Goal: Information Seeking & Learning: Learn about a topic

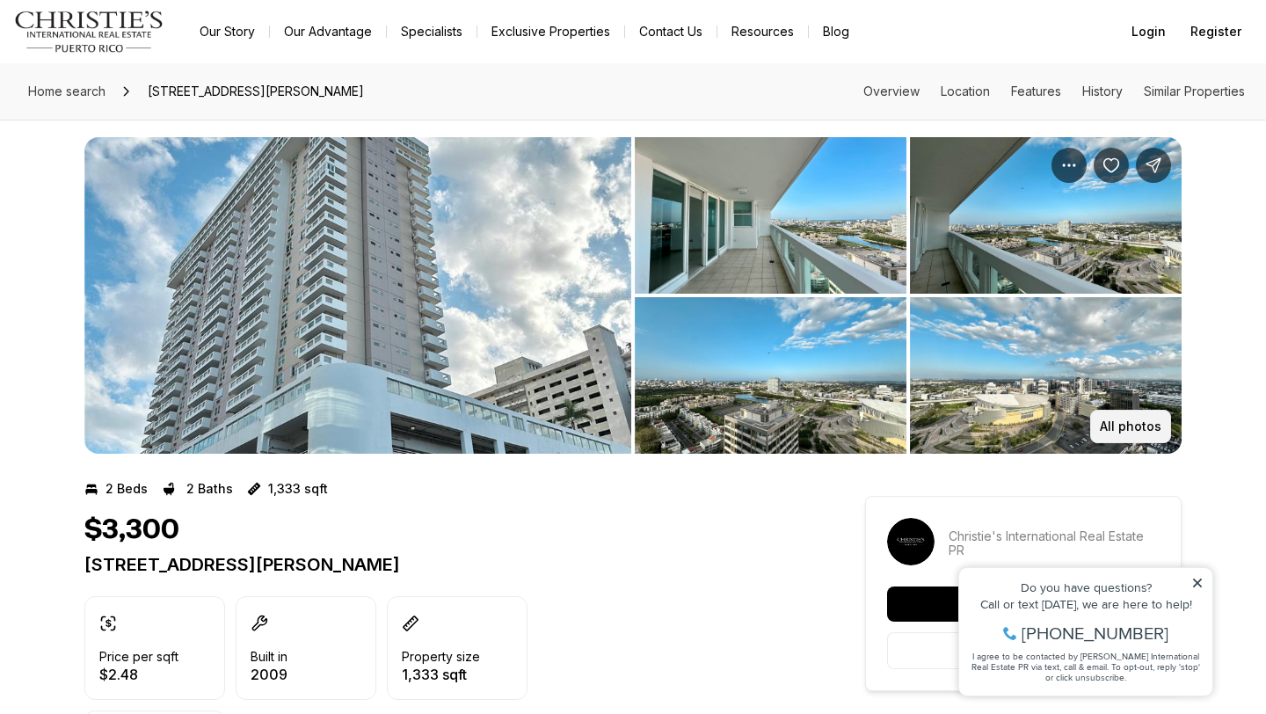
click at [1104, 431] on p "All photos" at bounding box center [1131, 426] width 62 height 14
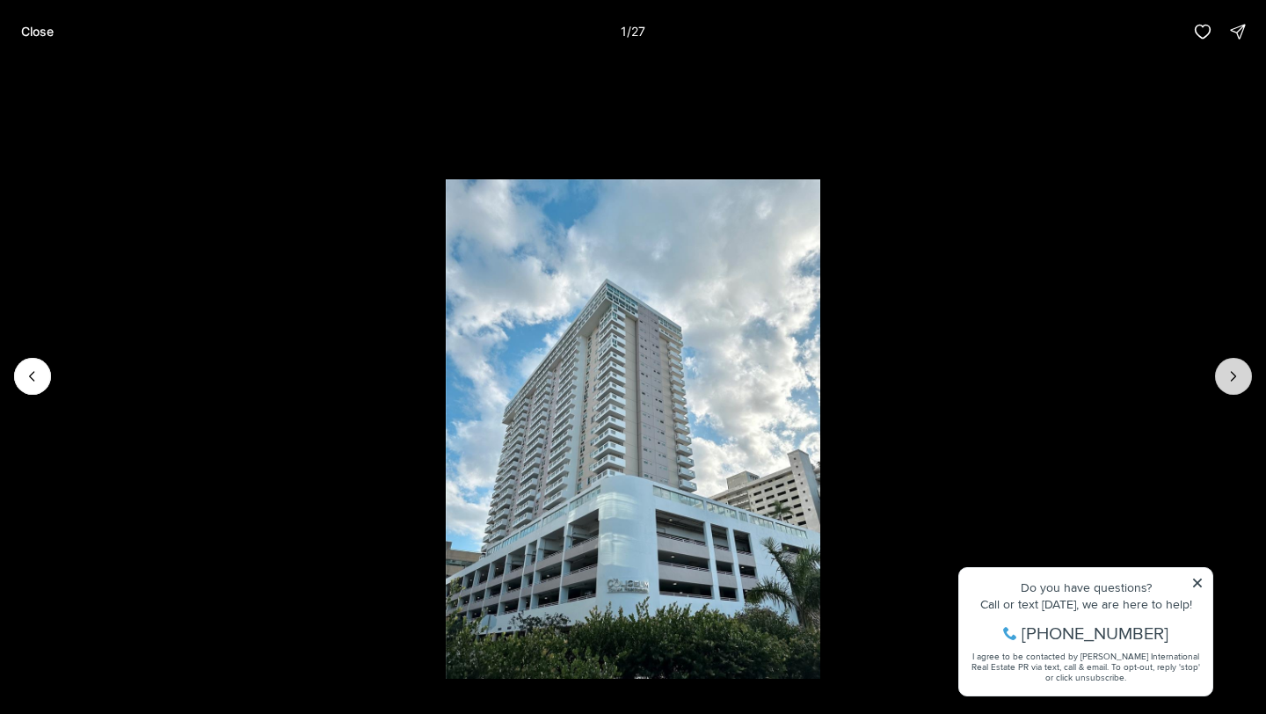
click at [1239, 379] on icon "Next slide" at bounding box center [1233, 376] width 18 height 18
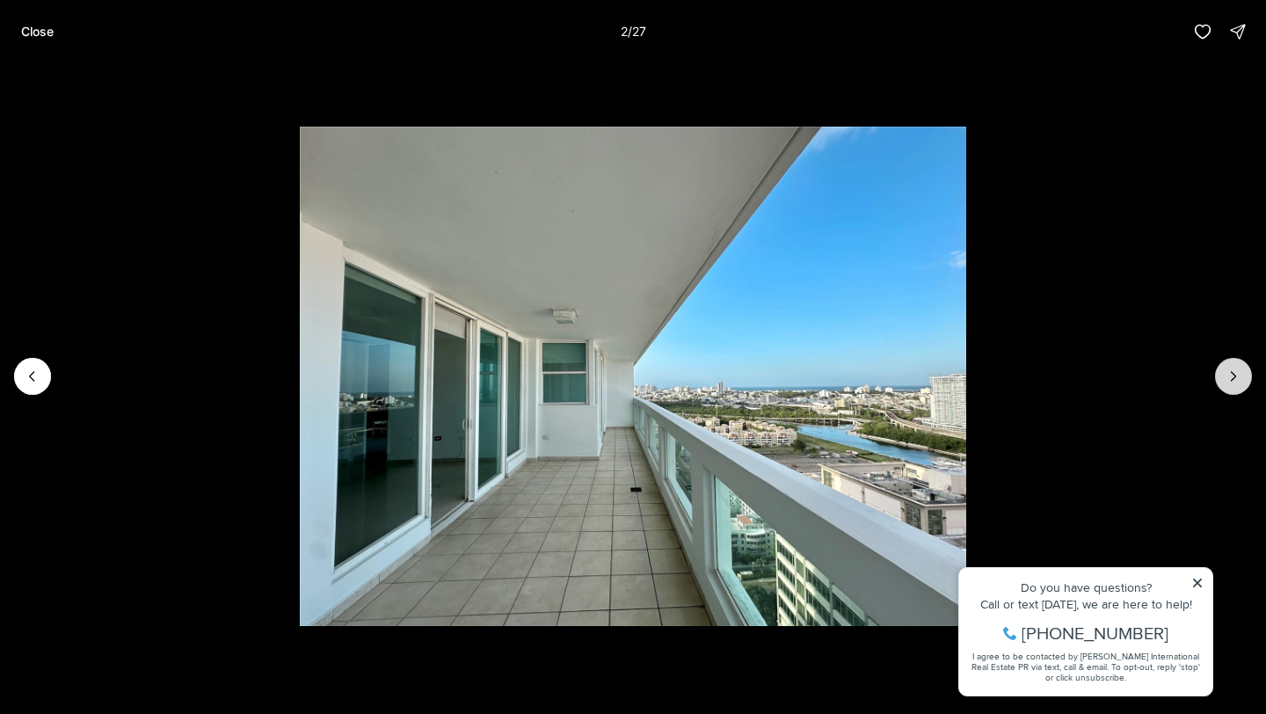
click at [1239, 379] on icon "Next slide" at bounding box center [1233, 376] width 18 height 18
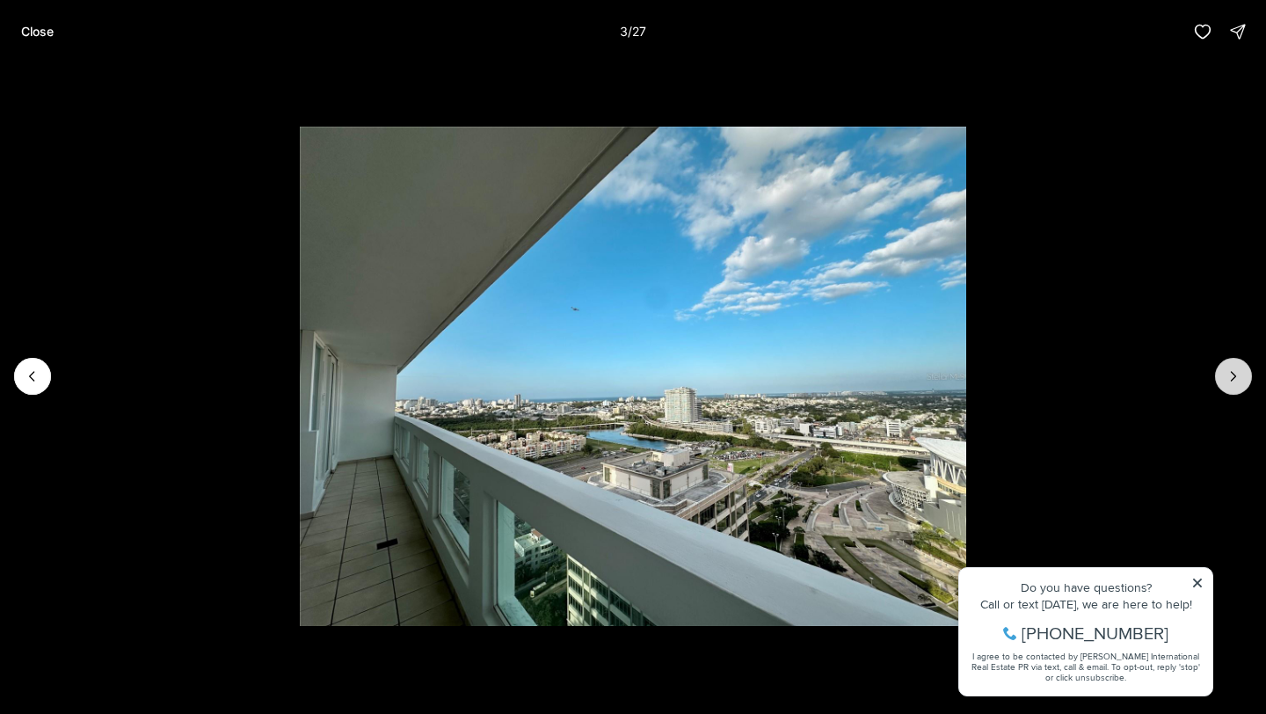
click at [1239, 379] on icon "Next slide" at bounding box center [1233, 376] width 18 height 18
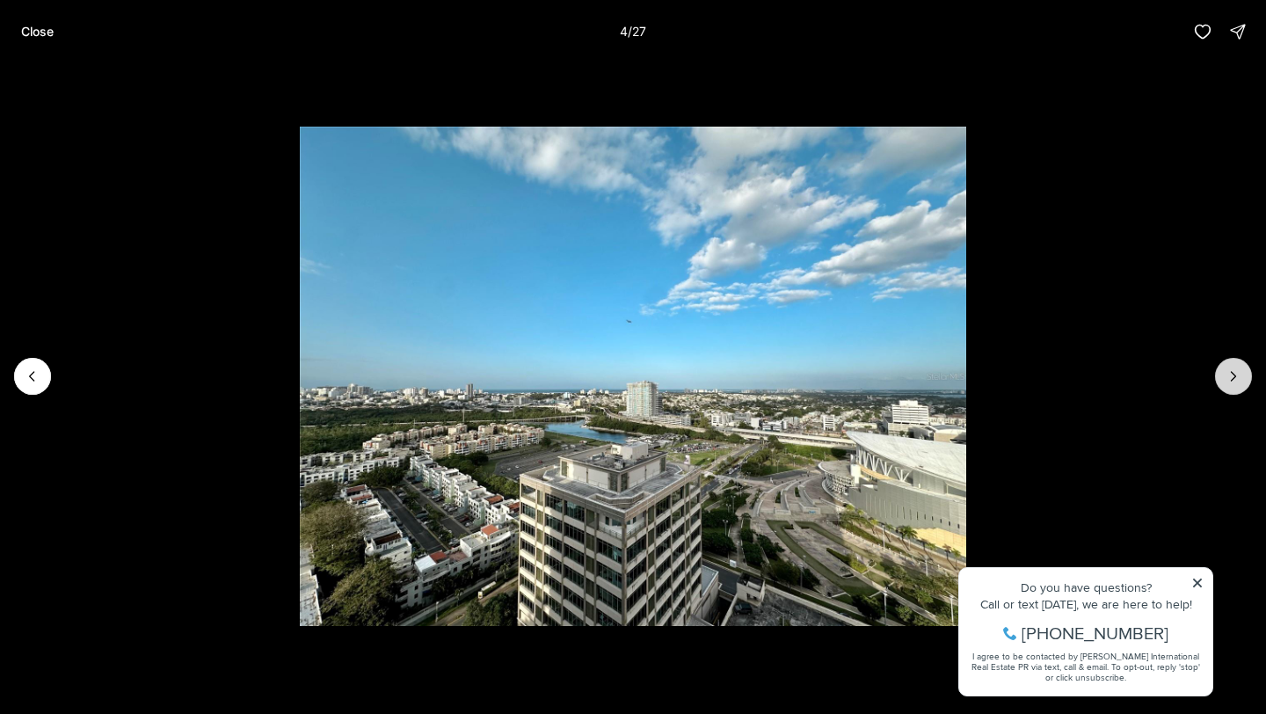
click at [1239, 379] on icon "Next slide" at bounding box center [1233, 376] width 18 height 18
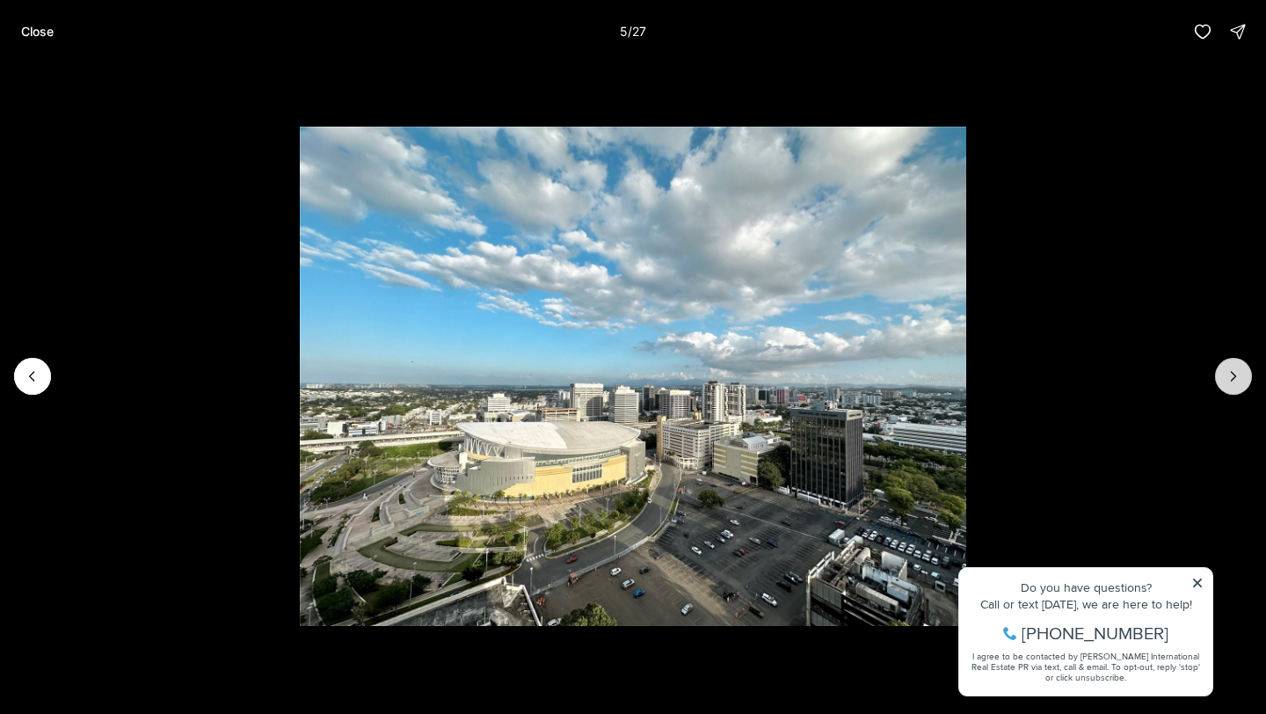
click at [1239, 379] on icon "Next slide" at bounding box center [1233, 376] width 18 height 18
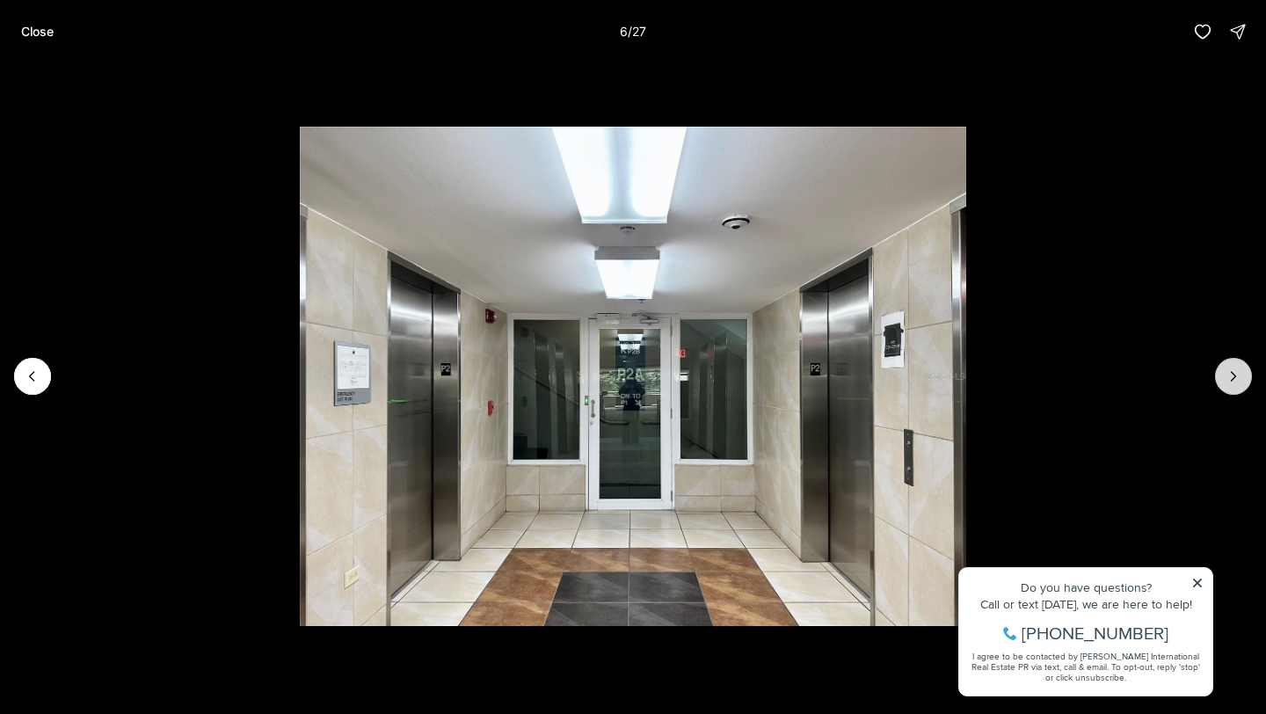
click at [1239, 379] on icon "Next slide" at bounding box center [1233, 376] width 18 height 18
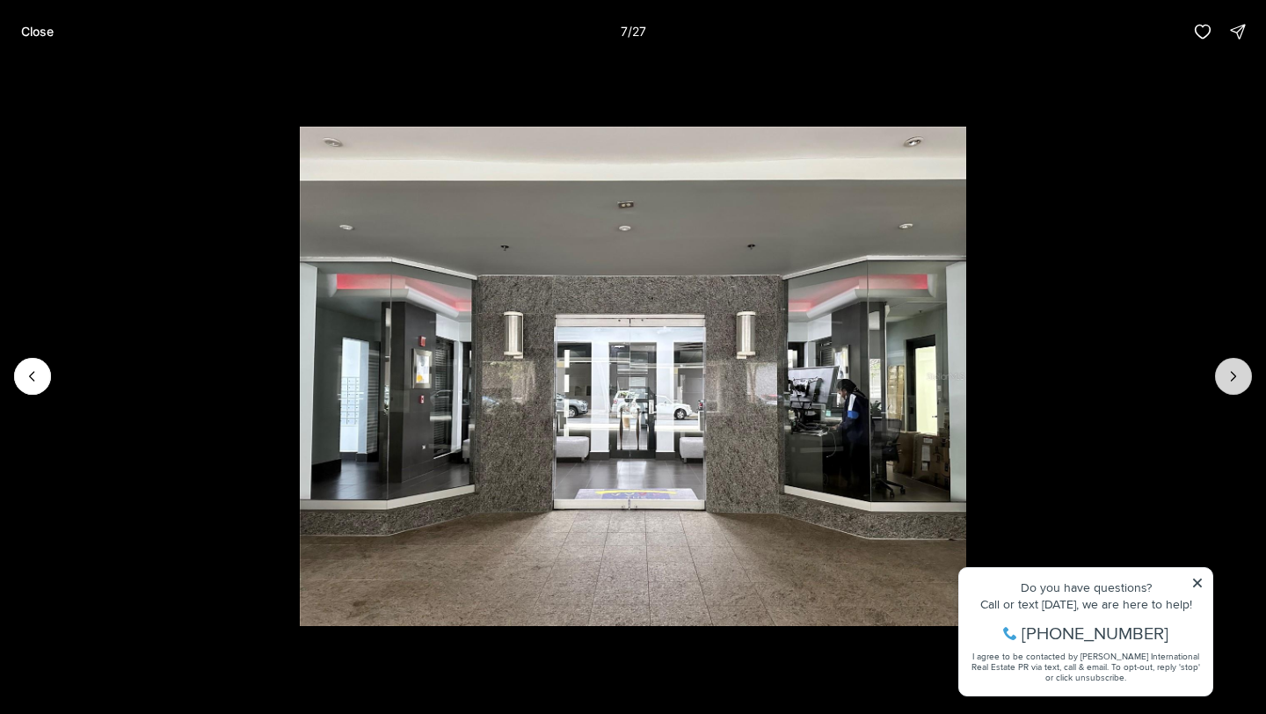
click at [1239, 379] on icon "Next slide" at bounding box center [1233, 376] width 18 height 18
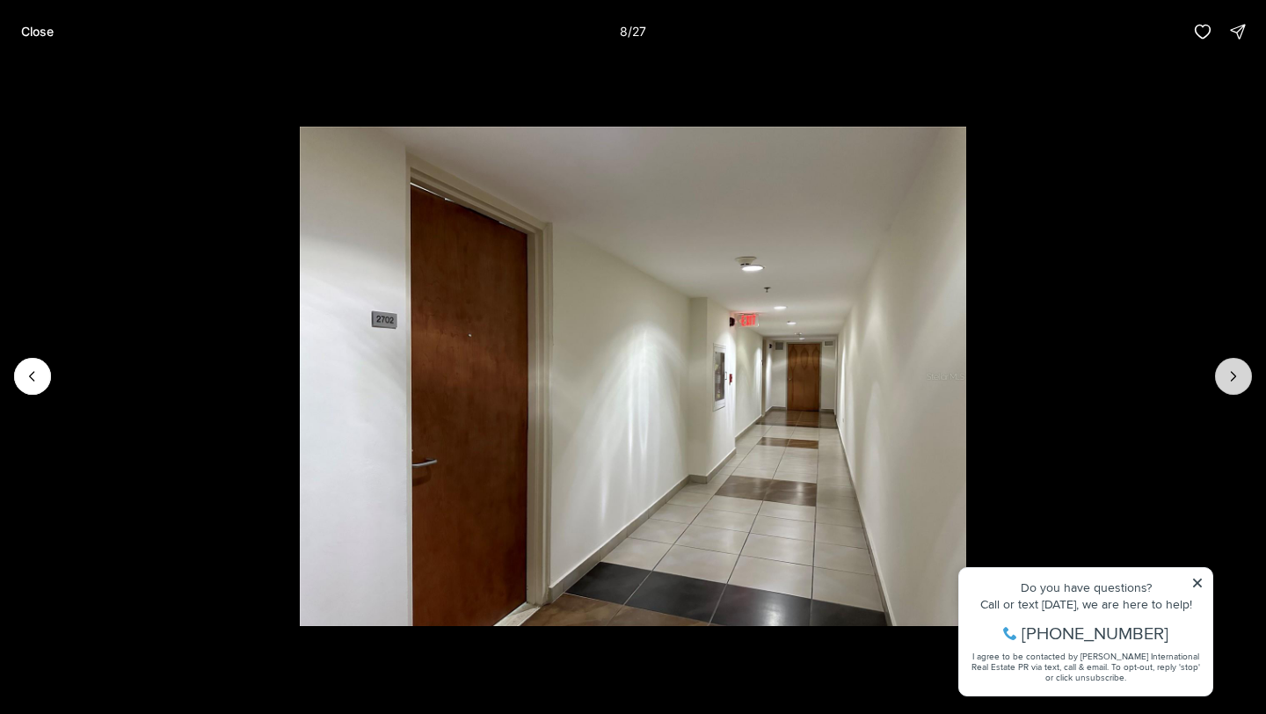
click at [1239, 379] on icon "Next slide" at bounding box center [1233, 376] width 18 height 18
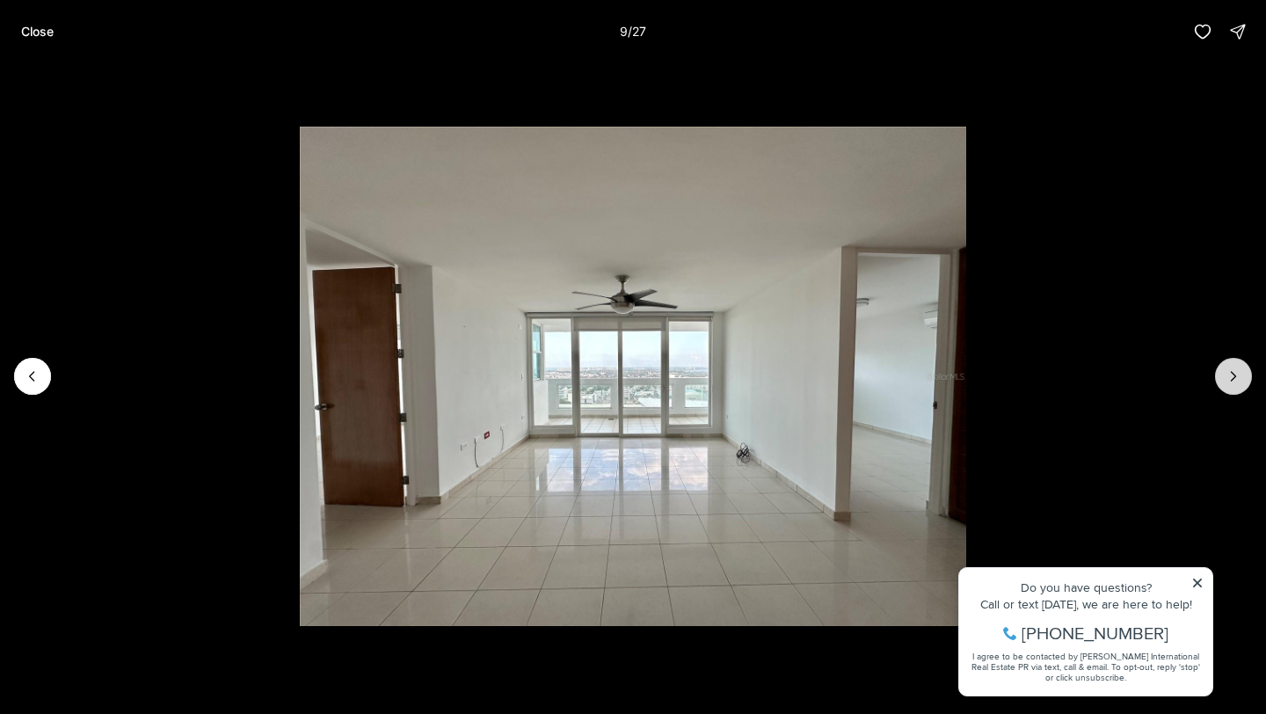
click at [1239, 379] on icon "Next slide" at bounding box center [1233, 376] width 18 height 18
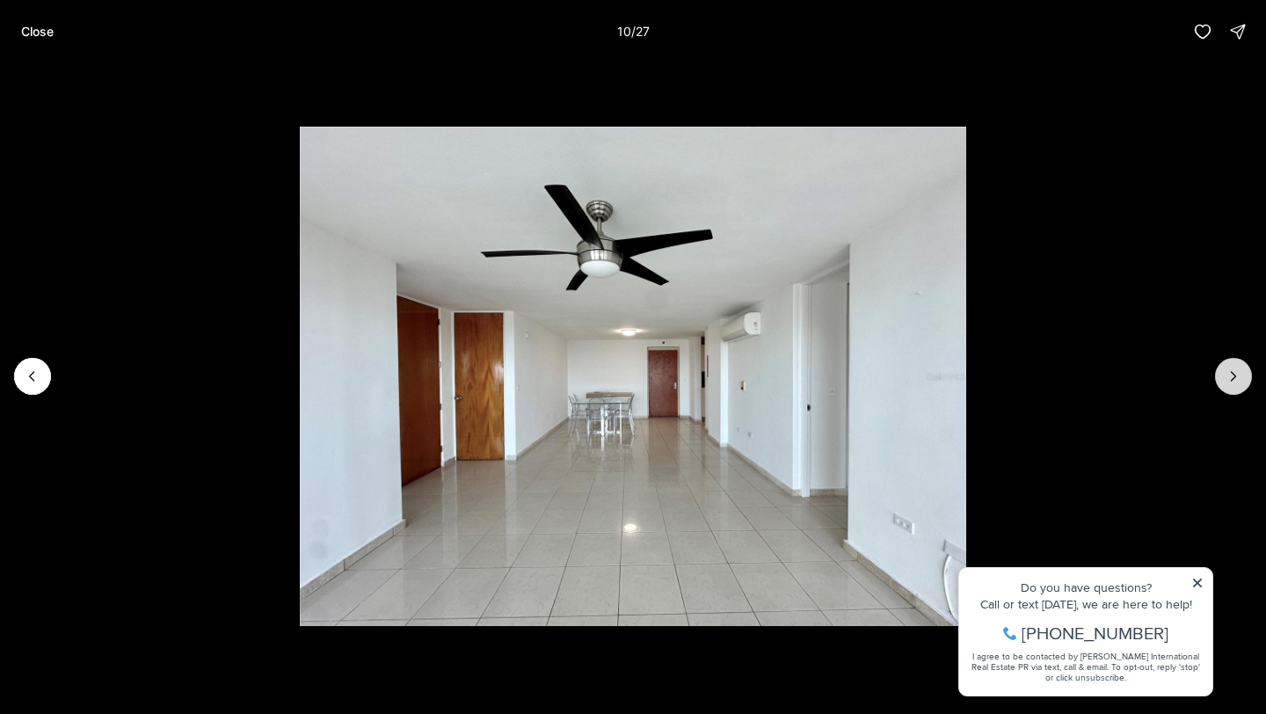
click at [1239, 379] on icon "Next slide" at bounding box center [1233, 376] width 18 height 18
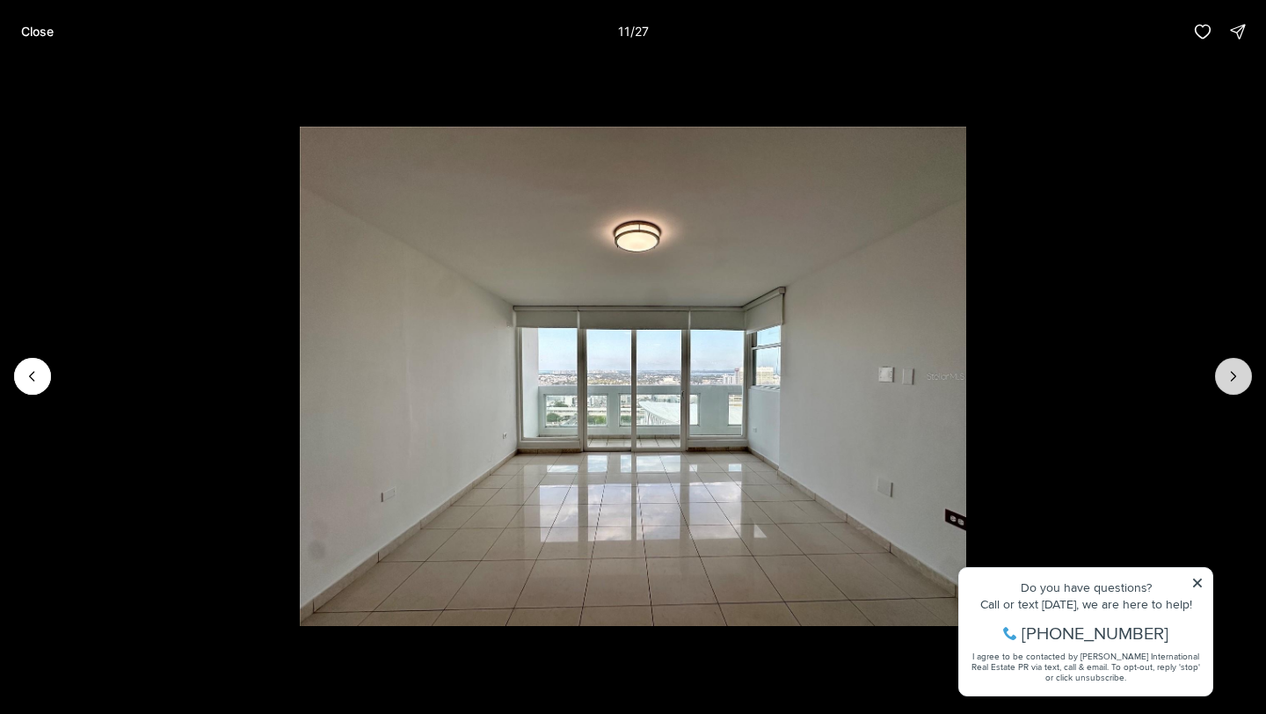
click at [1239, 379] on icon "Next slide" at bounding box center [1233, 376] width 18 height 18
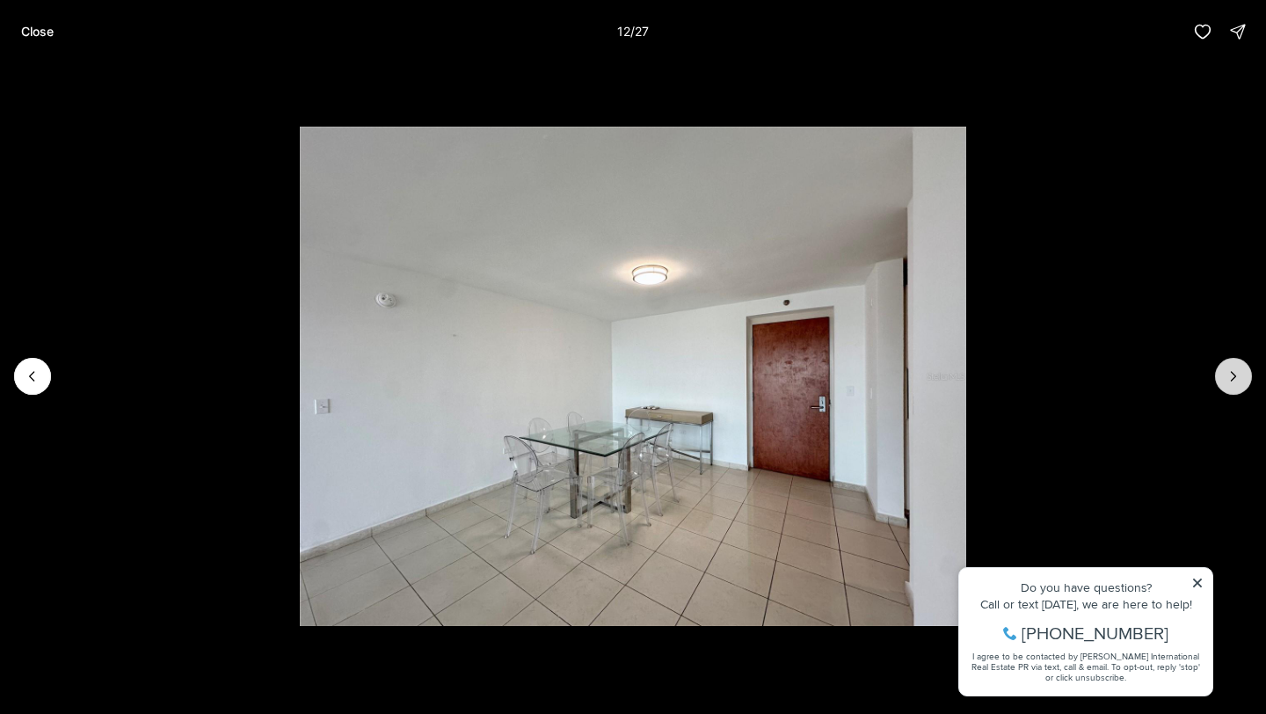
click at [1239, 379] on icon "Next slide" at bounding box center [1233, 376] width 18 height 18
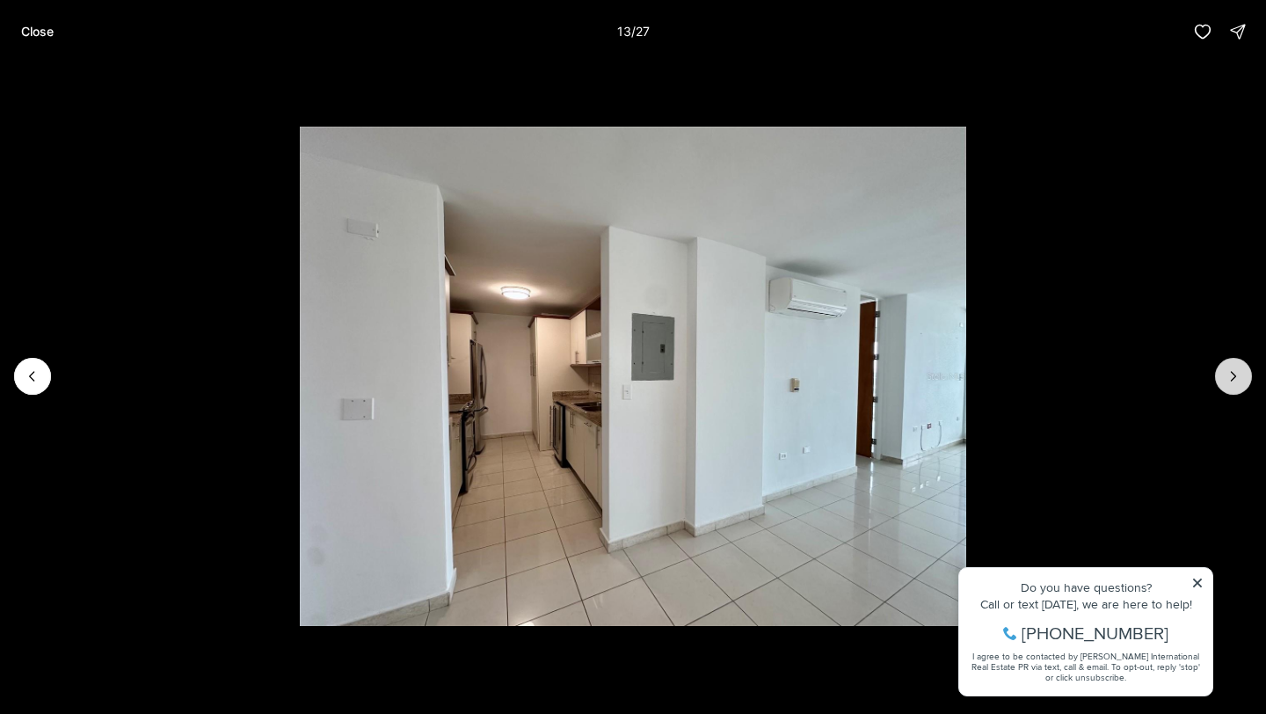
click at [1239, 379] on icon "Next slide" at bounding box center [1233, 376] width 18 height 18
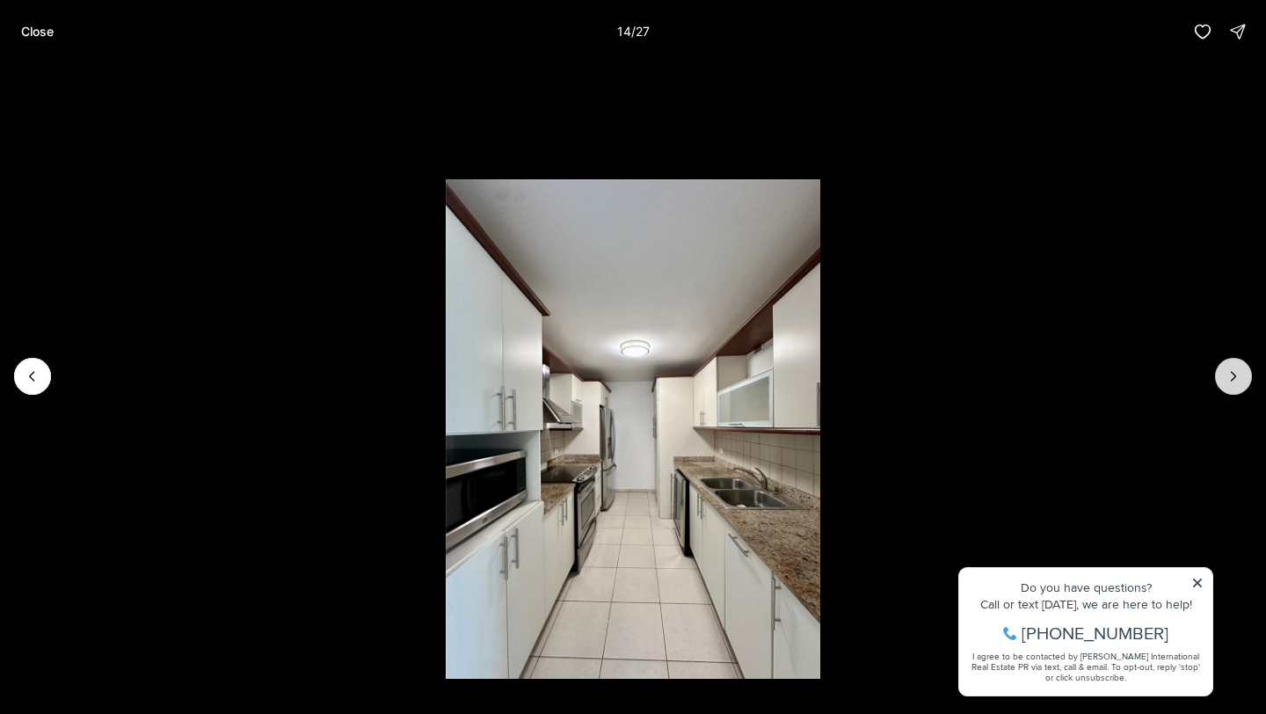
click at [1239, 379] on icon "Next slide" at bounding box center [1233, 376] width 18 height 18
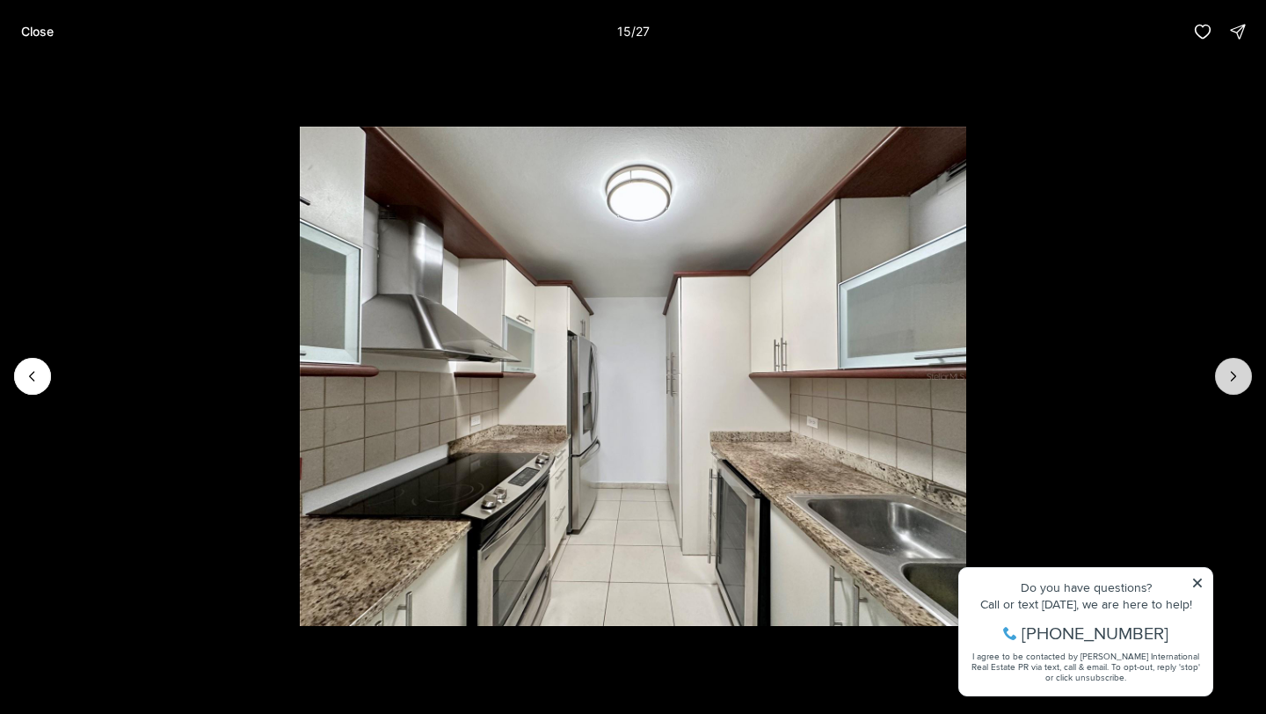
click at [1239, 379] on icon "Next slide" at bounding box center [1233, 376] width 18 height 18
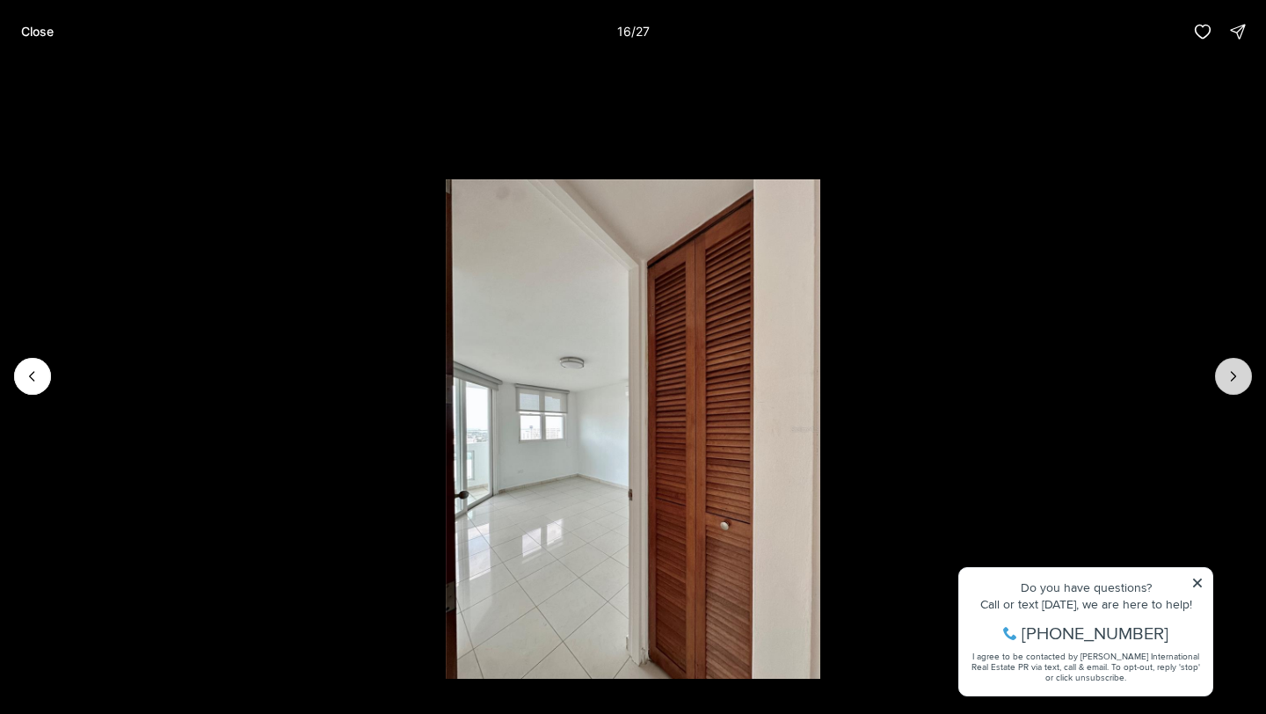
click at [1239, 379] on icon "Next slide" at bounding box center [1233, 376] width 18 height 18
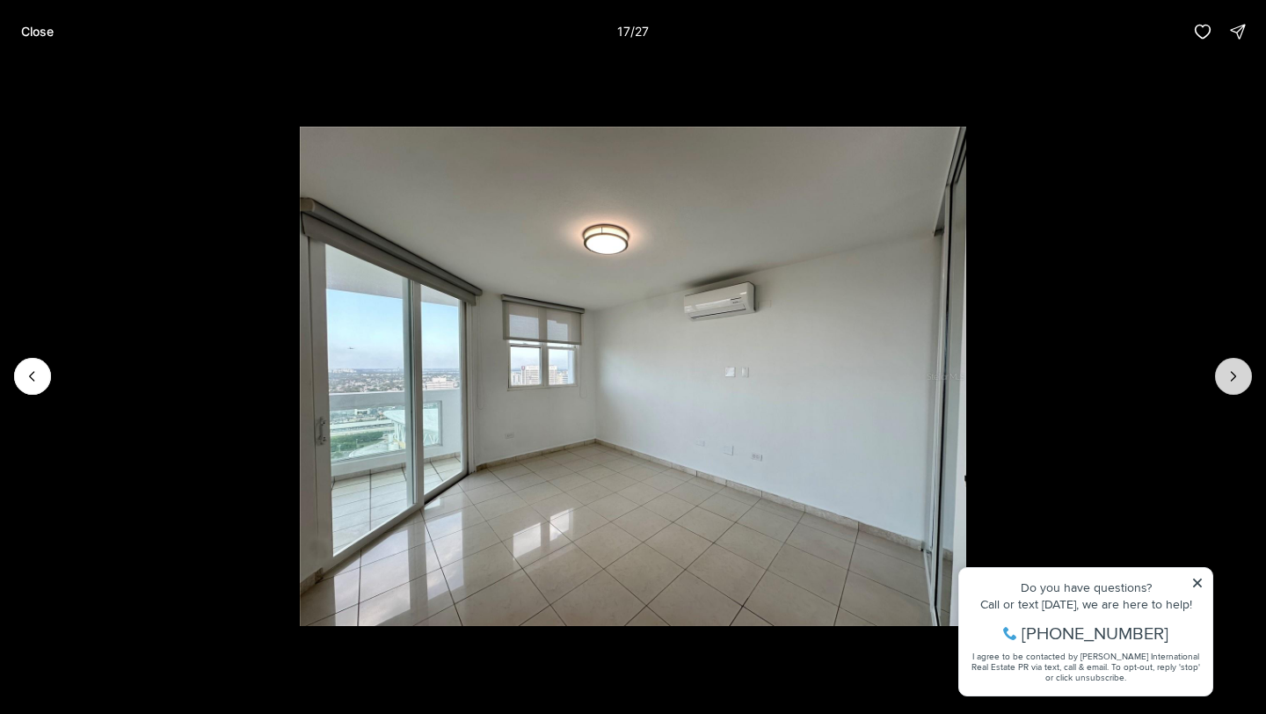
click at [1239, 379] on icon "Next slide" at bounding box center [1233, 376] width 18 height 18
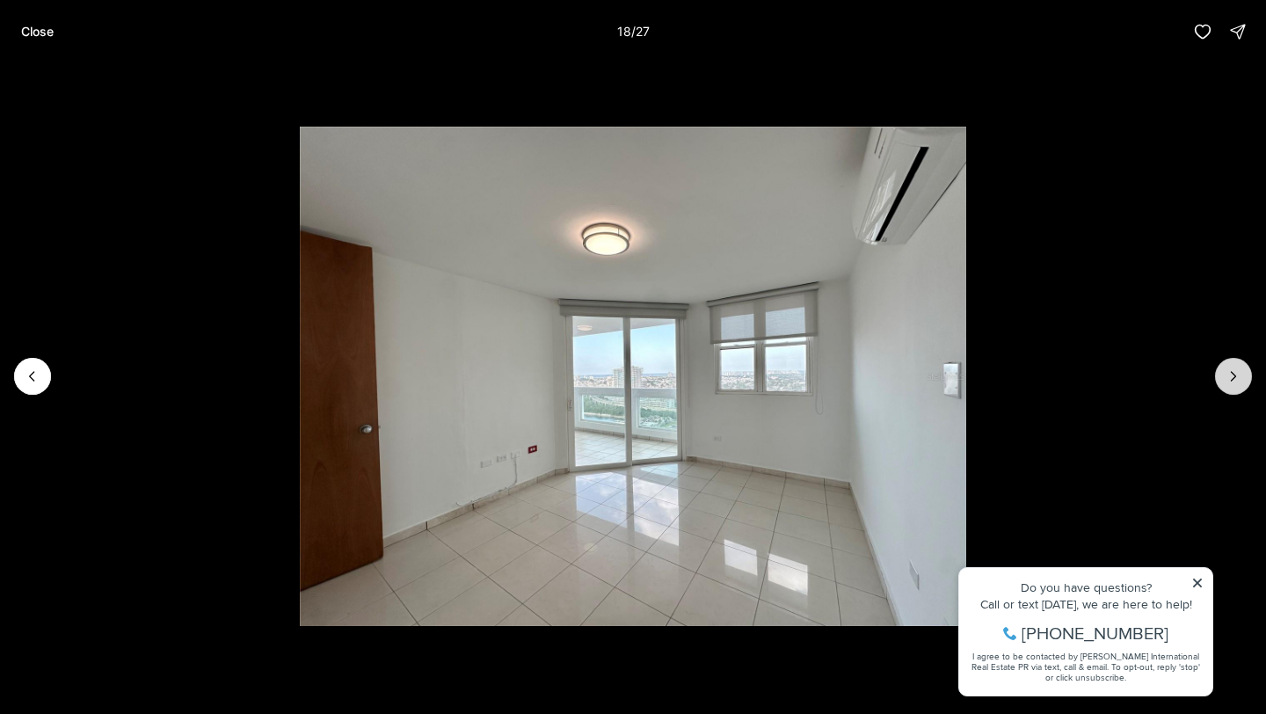
click at [1239, 379] on icon "Next slide" at bounding box center [1233, 376] width 18 height 18
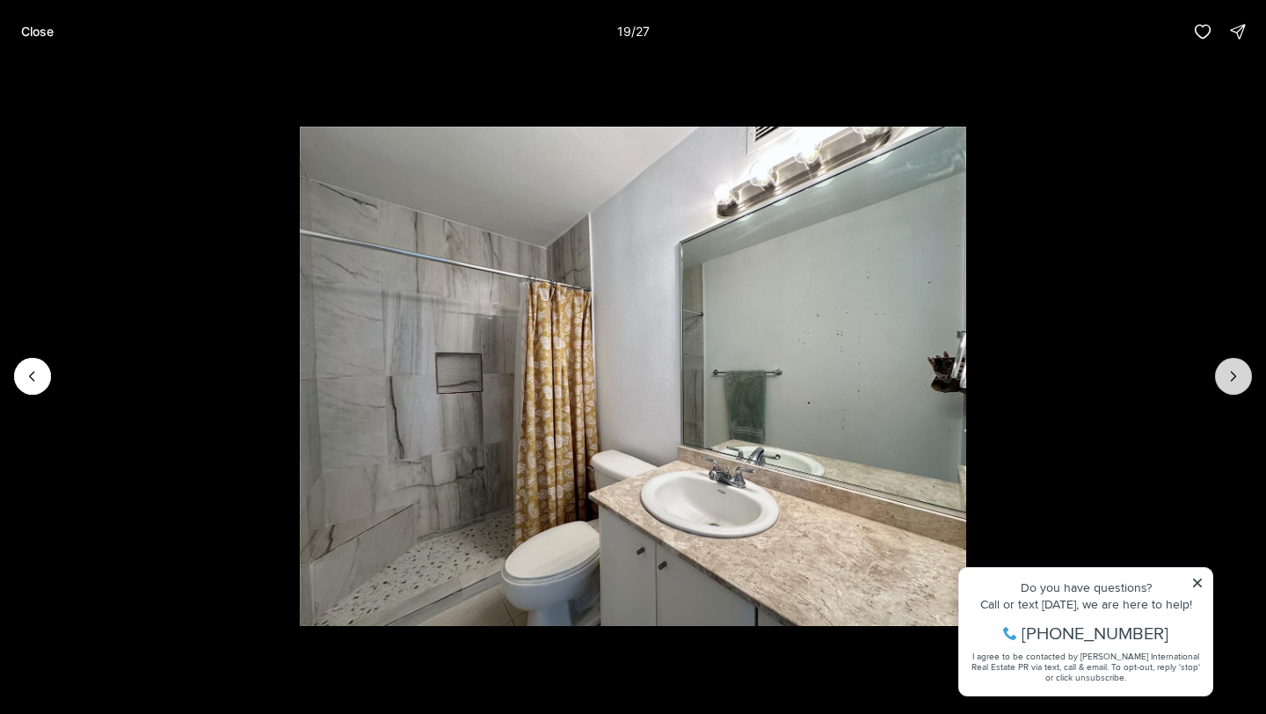
click at [1239, 379] on icon "Next slide" at bounding box center [1233, 376] width 18 height 18
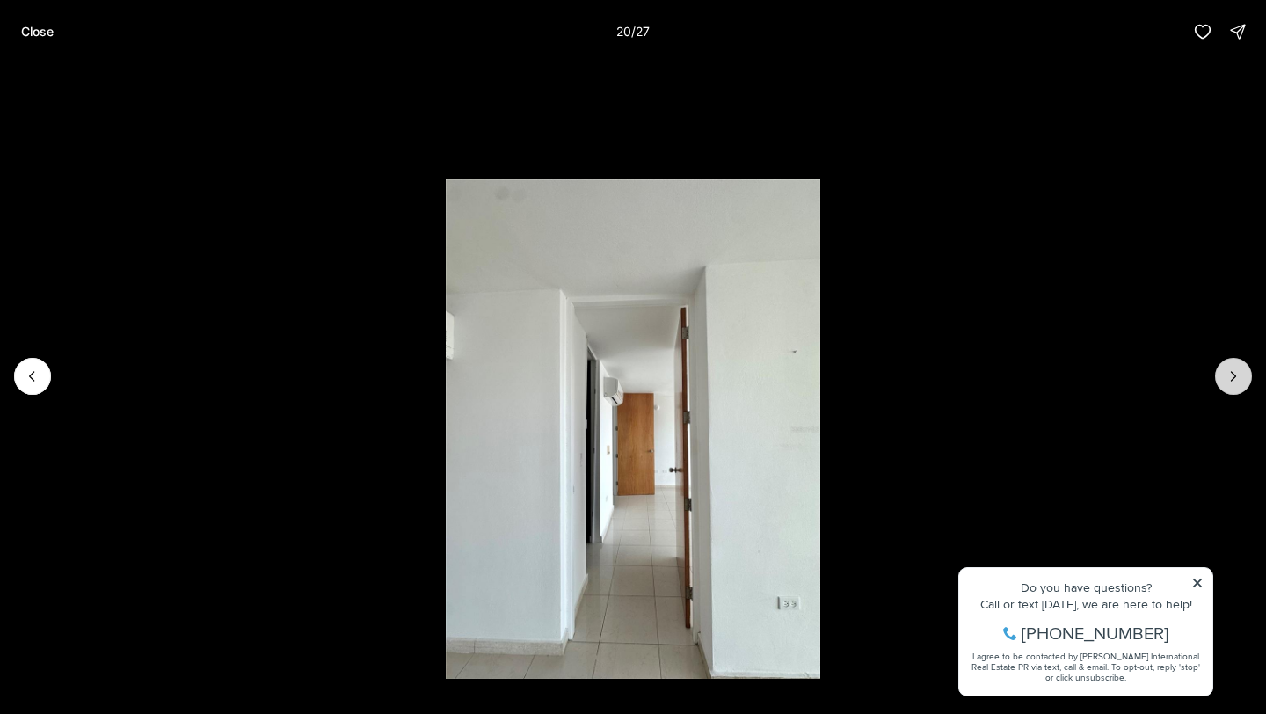
click at [1239, 379] on icon "Next slide" at bounding box center [1233, 376] width 18 height 18
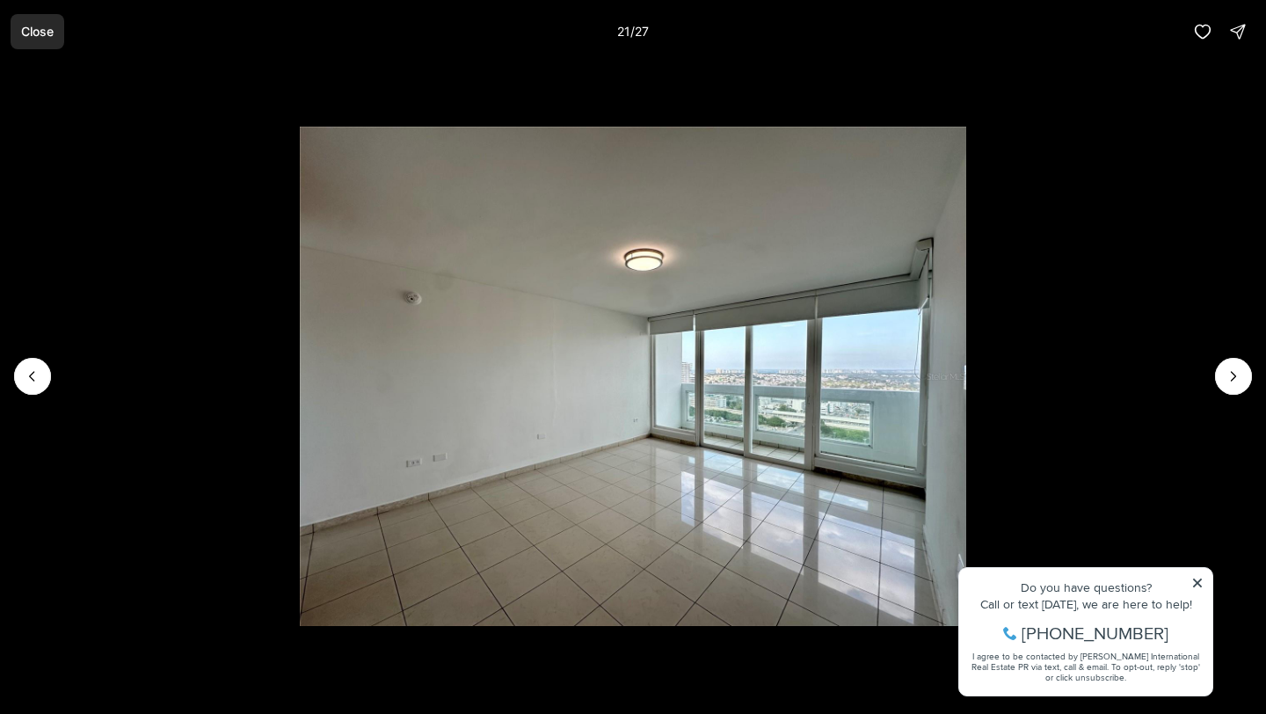
click at [54, 33] on p "Close" at bounding box center [37, 32] width 33 height 14
